Goal: Complete application form

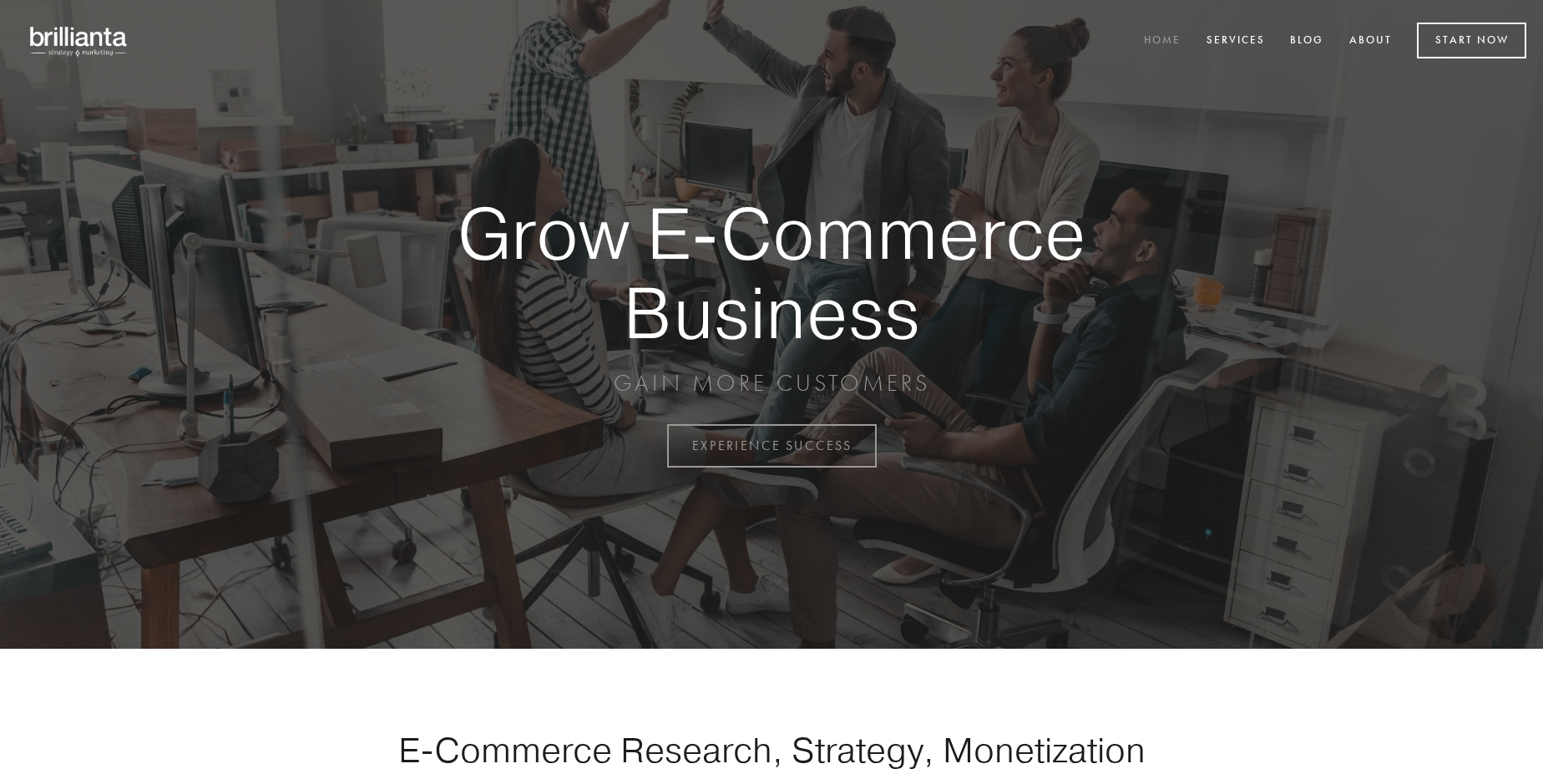
scroll to position [4377, 0]
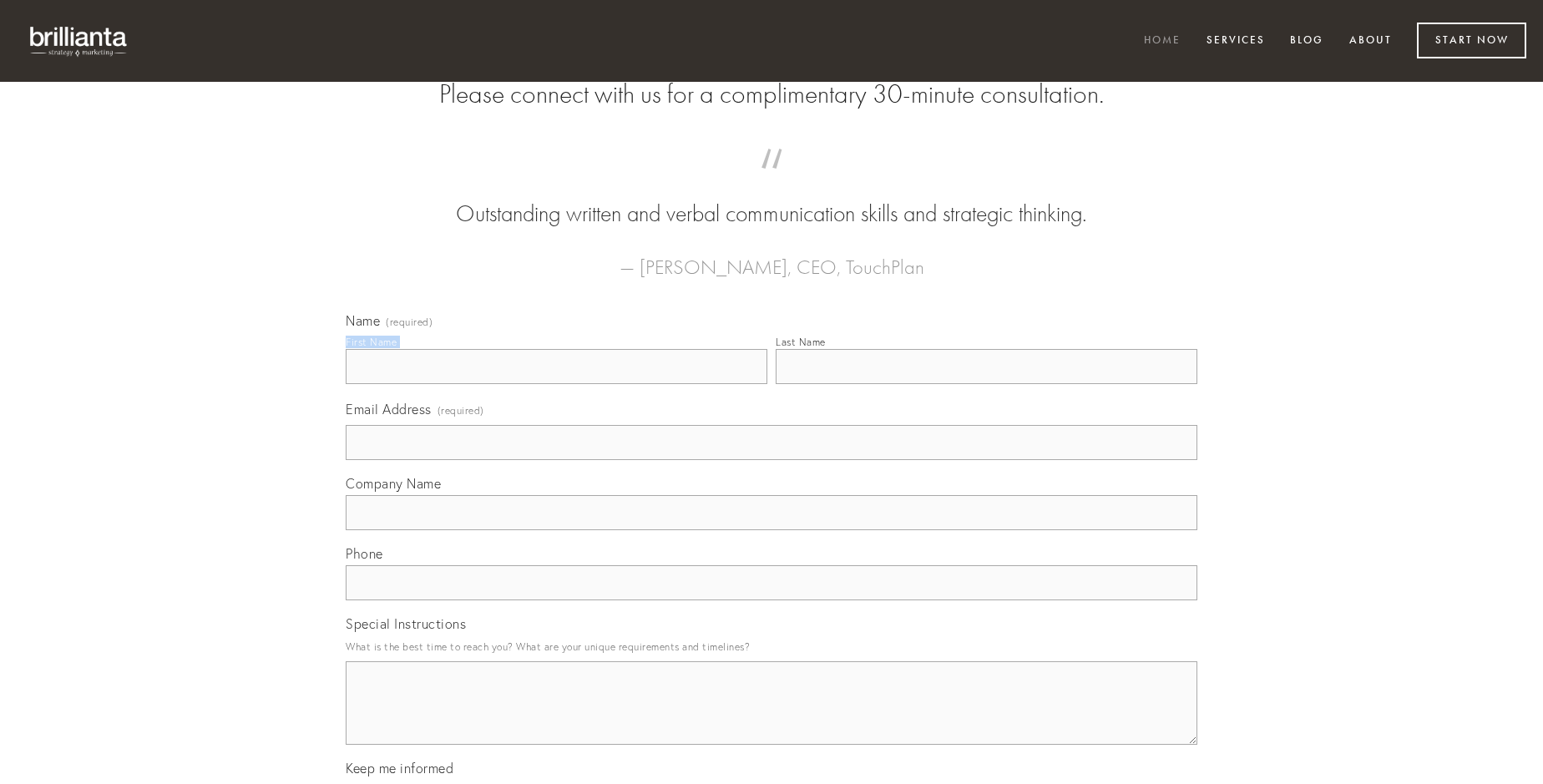
type input "[PERSON_NAME]"
click at [986, 384] on input "Last Name" at bounding box center [986, 366] width 422 height 35
type input "[PERSON_NAME]"
click at [772, 460] on input "Email Address (required)" at bounding box center [772, 442] width 852 height 35
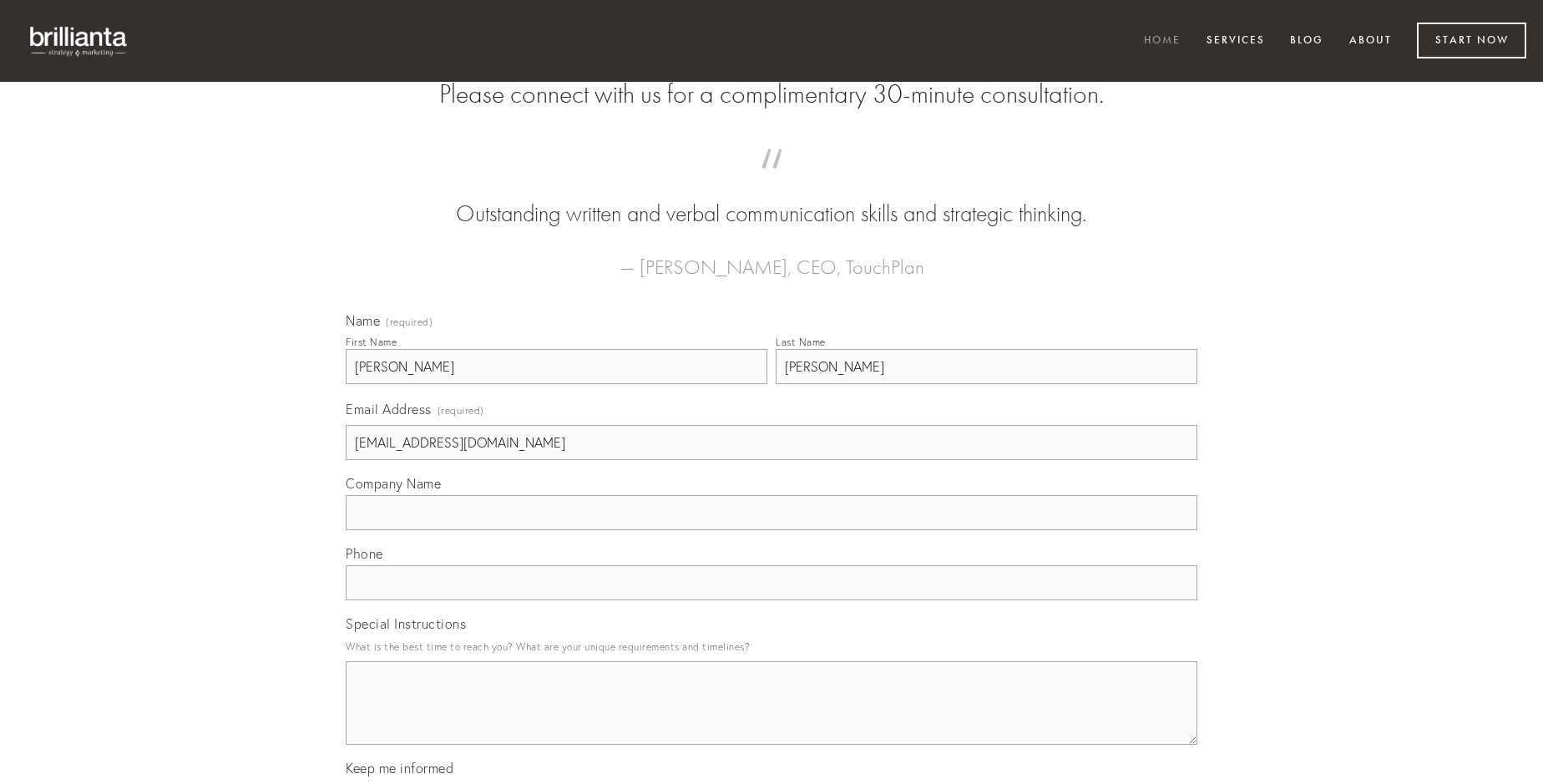
type input "[EMAIL_ADDRESS][DOMAIN_NAME]"
click at [772, 530] on input "Company Name" at bounding box center [772, 512] width 852 height 35
type input "vetus"
click at [772, 601] on input "text" at bounding box center [772, 583] width 852 height 35
click at [772, 718] on textarea "Special Instructions" at bounding box center [772, 703] width 852 height 83
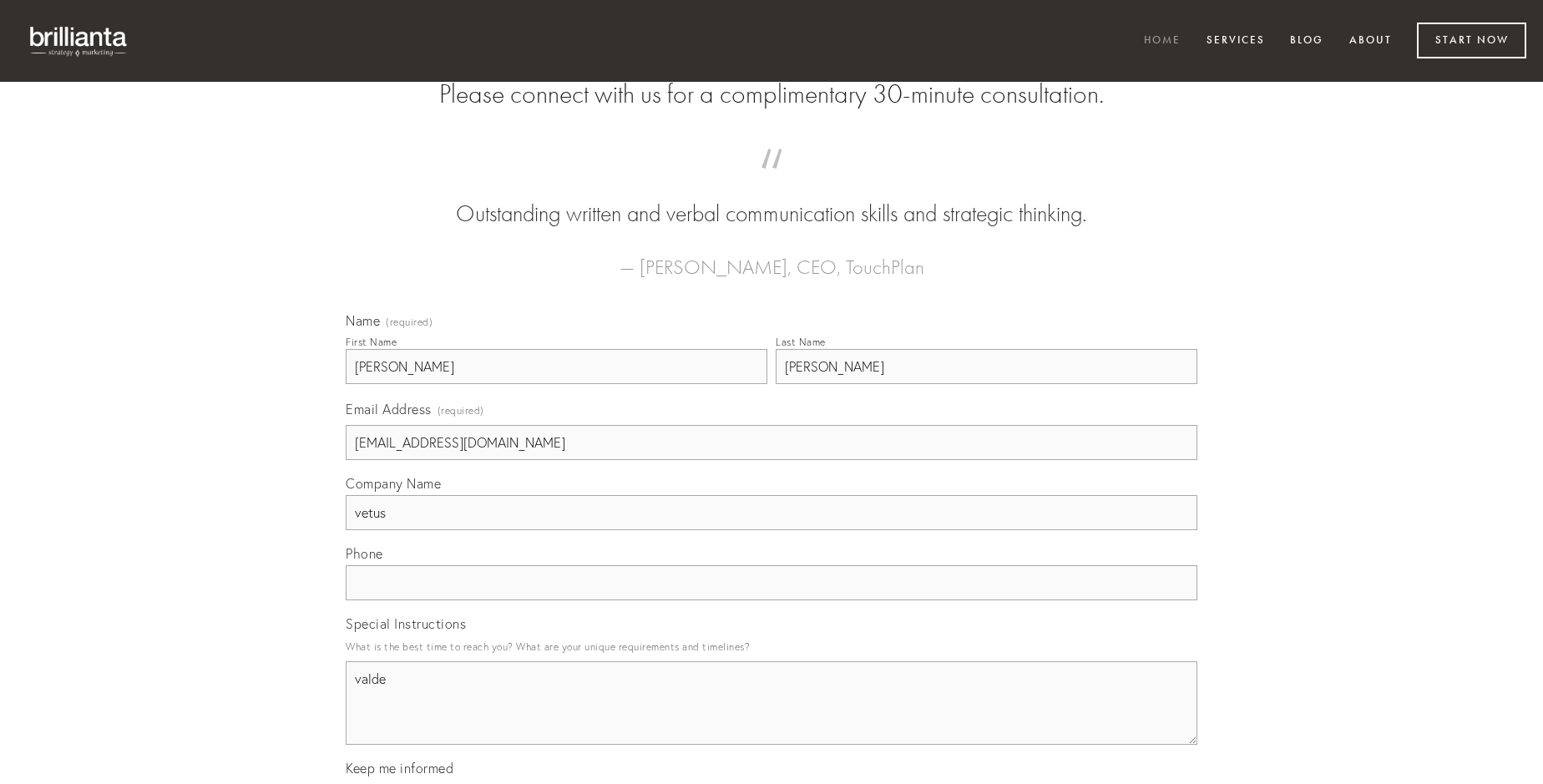
type textarea "valde"
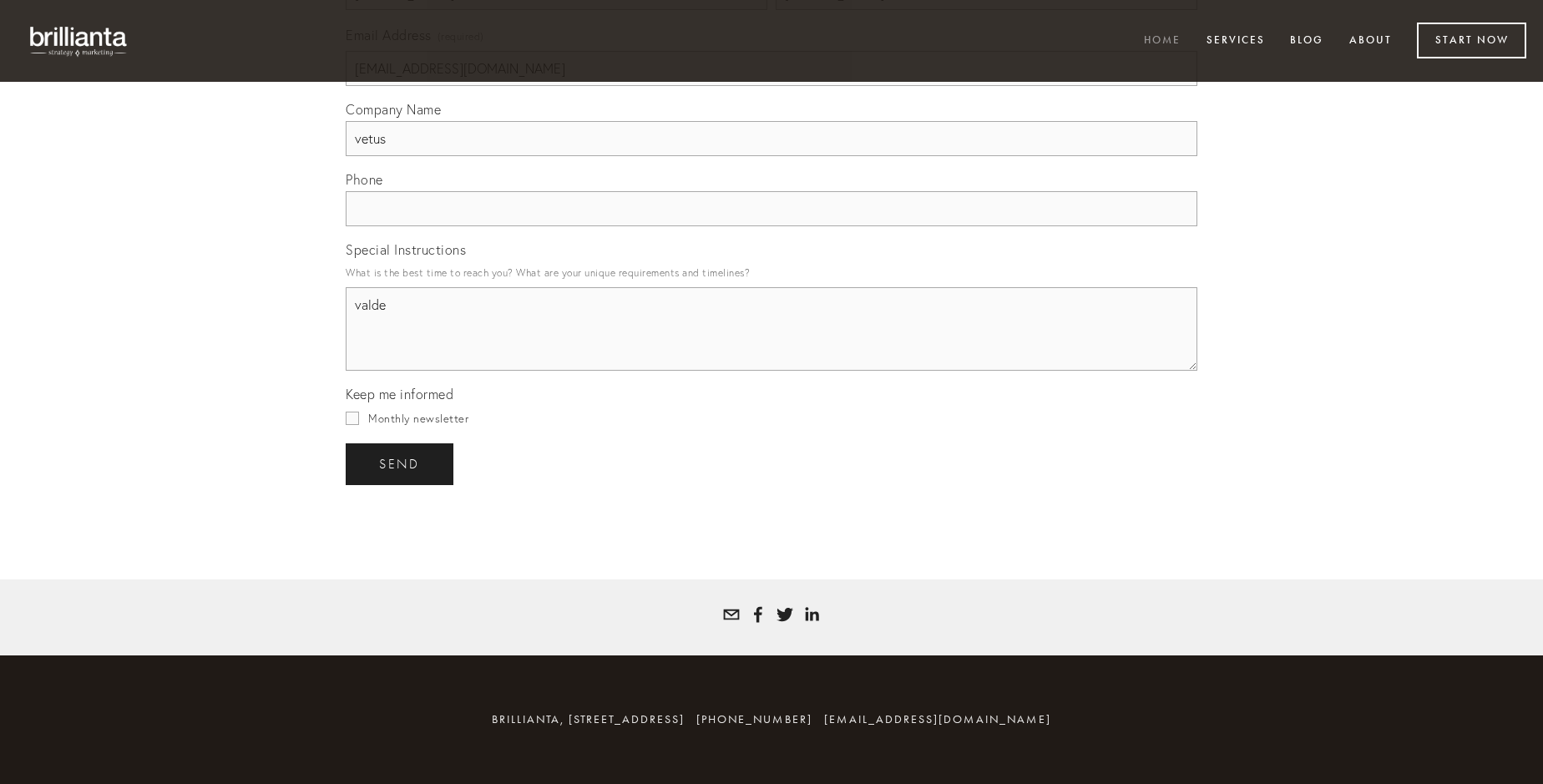
click at [401, 464] on span "send" at bounding box center [400, 464] width 41 height 15
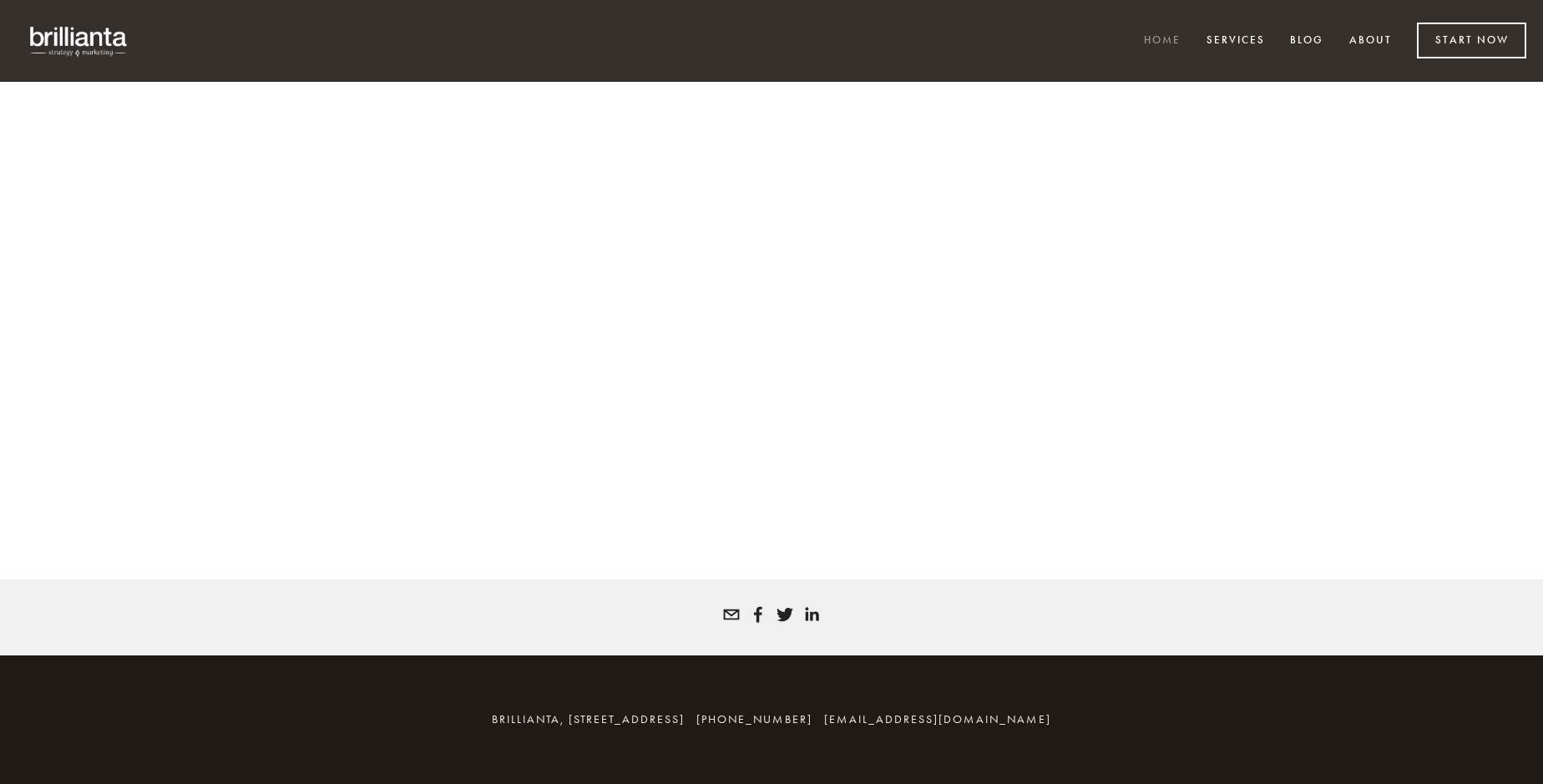
scroll to position [4355, 0]
